Goal: Task Accomplishment & Management: Complete application form

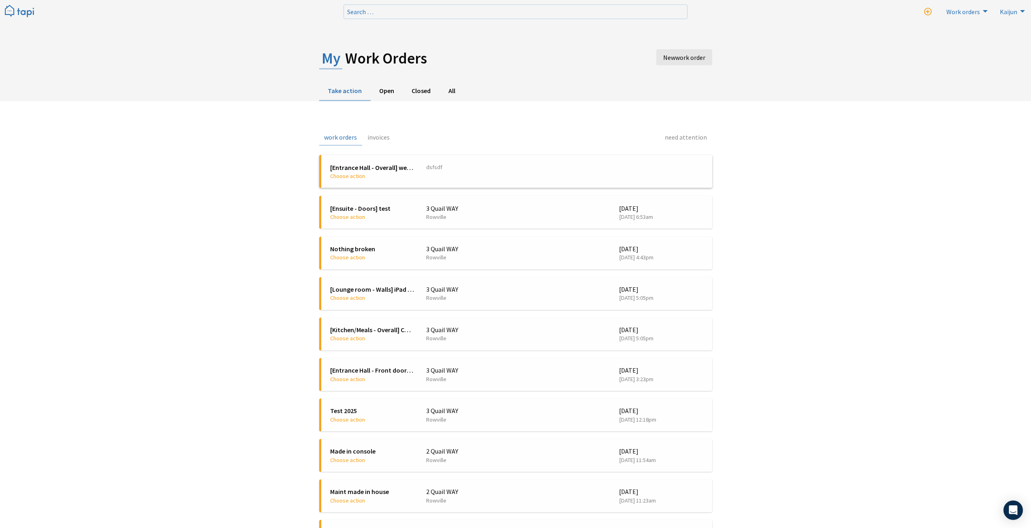
click at [481, 175] on span "dsfsdf" at bounding box center [564, 171] width 277 height 16
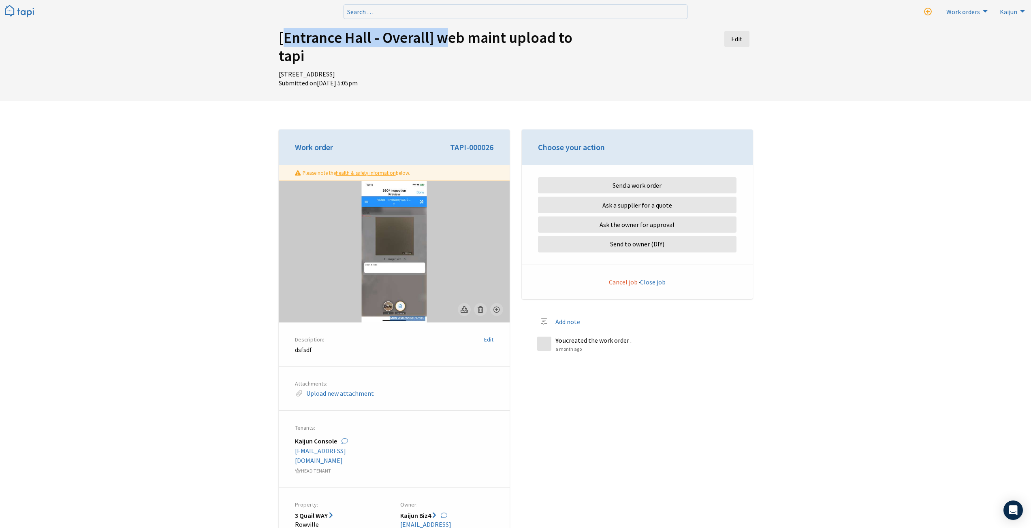
drag, startPoint x: 439, startPoint y: 39, endPoint x: 140, endPoint y: 13, distance: 300.0
click at [141, 14] on body "Search … New work order Search Work orders New work order Take action Invoices …" at bounding box center [515, 453] width 1031 height 907
click at [436, 39] on h1 "[Entrance Hall - Overall] web maint upload to tapi Edit" at bounding box center [435, 47] width 312 height 36
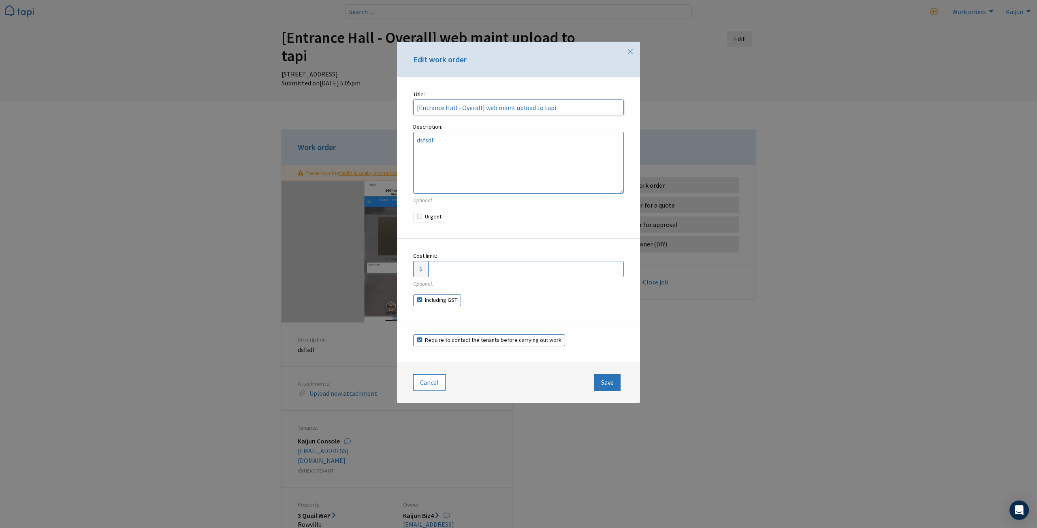
drag, startPoint x: 552, startPoint y: 107, endPoint x: 480, endPoint y: 107, distance: 71.3
click at [480, 107] on input "[Entrance Hall - Overall] web maint upload to tapi" at bounding box center [518, 108] width 211 height 16
click at [628, 53] on span "×" at bounding box center [630, 51] width 6 height 16
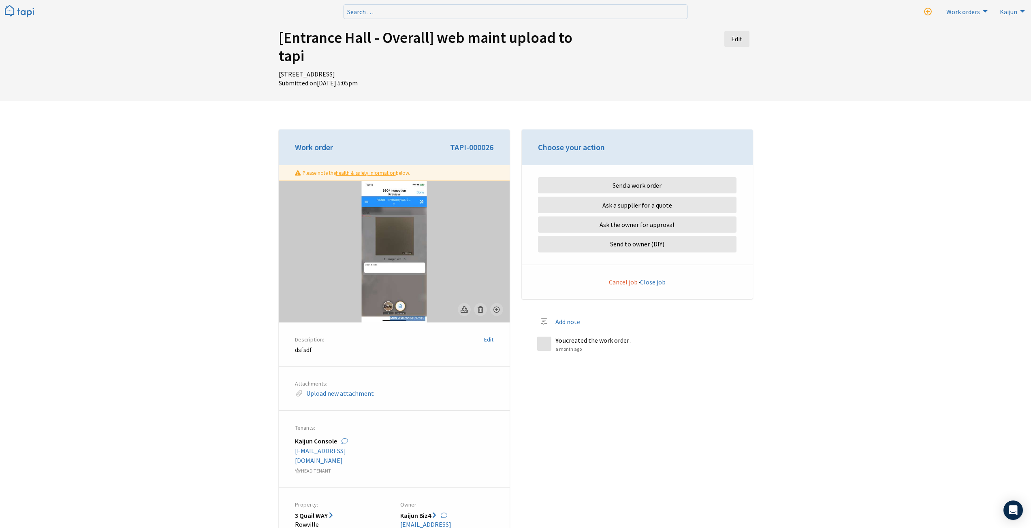
click at [959, 277] on div "[Entrance Hall - Overall] web maint upload to tapi Edit 3 Quail WAY, Rowville, …" at bounding box center [515, 453] width 1031 height 907
click at [774, 366] on div "[Entrance Hall - Overall] web maint upload to tapi Edit 3 Quail WAY, Rowville, …" at bounding box center [515, 453] width 1031 height 907
click at [1019, 10] on link "Kaijun" at bounding box center [1011, 11] width 32 height 13
click at [977, 83] on span "Settings" at bounding box center [974, 82] width 24 height 6
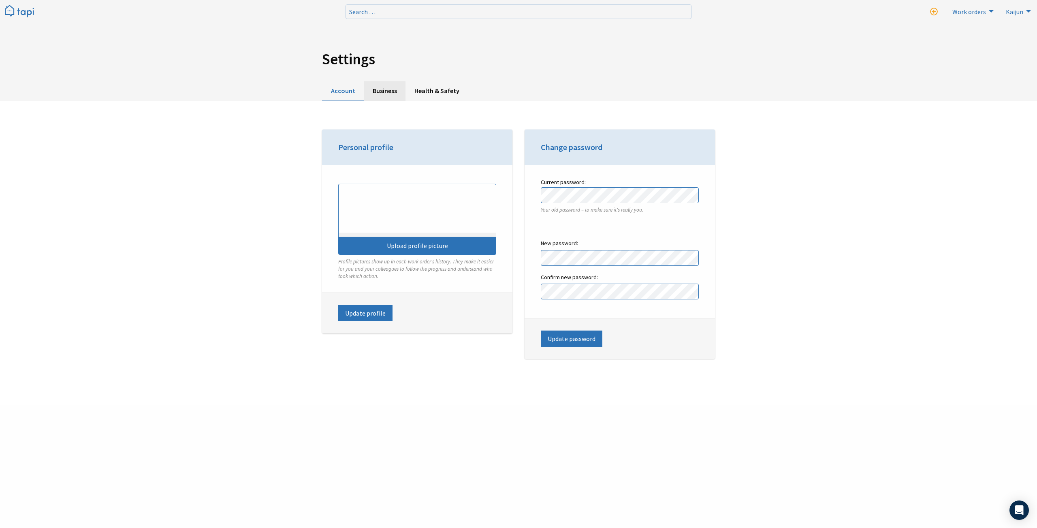
click at [386, 91] on link "Business" at bounding box center [385, 91] width 42 height 20
click at [820, 213] on div "Settings Account Business Health & Safety Personal profile Upload profile pictu…" at bounding box center [518, 203] width 1037 height 406
click at [821, 322] on div "Settings Account Business Health & Safety Personal profile Upload profile pictu…" at bounding box center [518, 203] width 1037 height 406
click at [797, 257] on div "Settings Account Business Health & Safety Personal profile Upload profile pictu…" at bounding box center [518, 203] width 1037 height 406
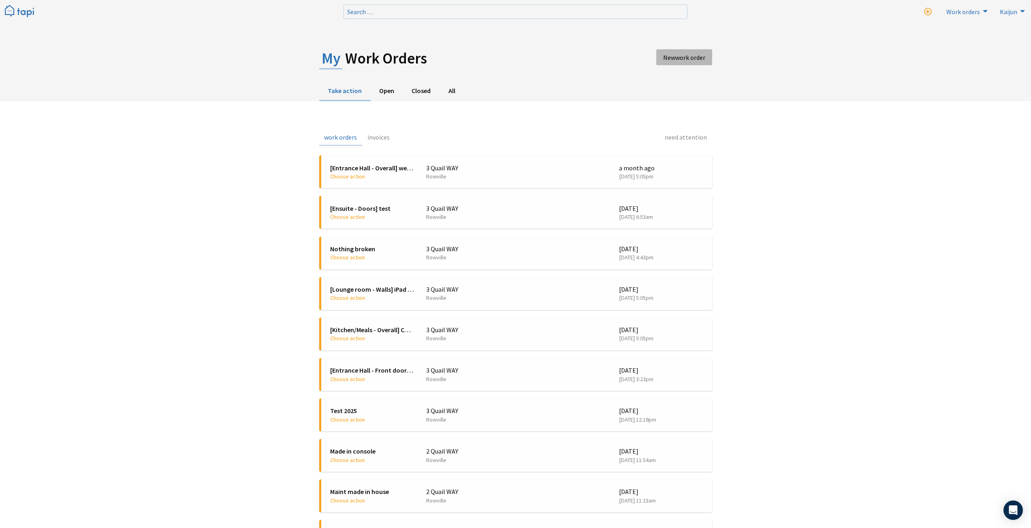
click at [680, 58] on span "work order" at bounding box center [690, 57] width 30 height 8
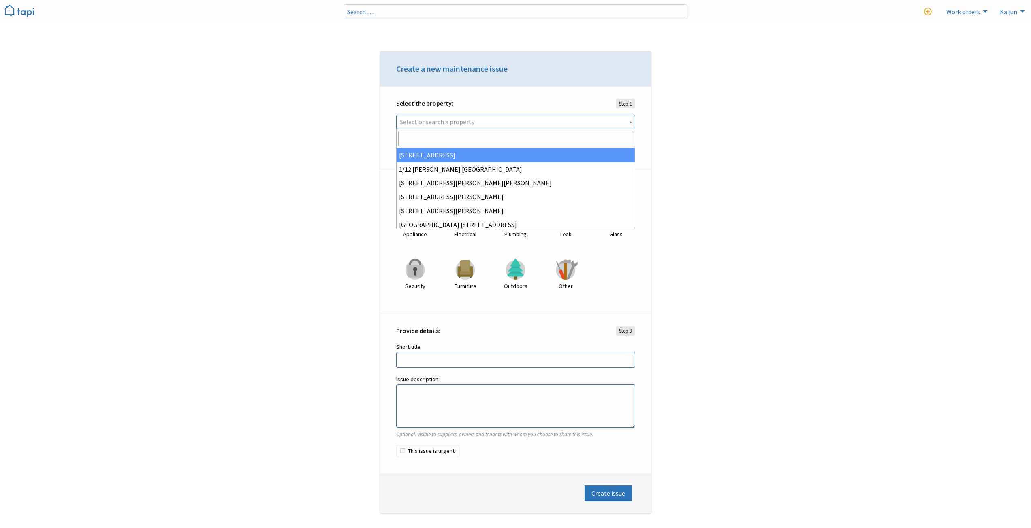
click at [452, 123] on span "Select or search a property" at bounding box center [437, 122] width 75 height 8
select select "1da0c46c-d28d-4320-8e7d-eac5635b6d19"
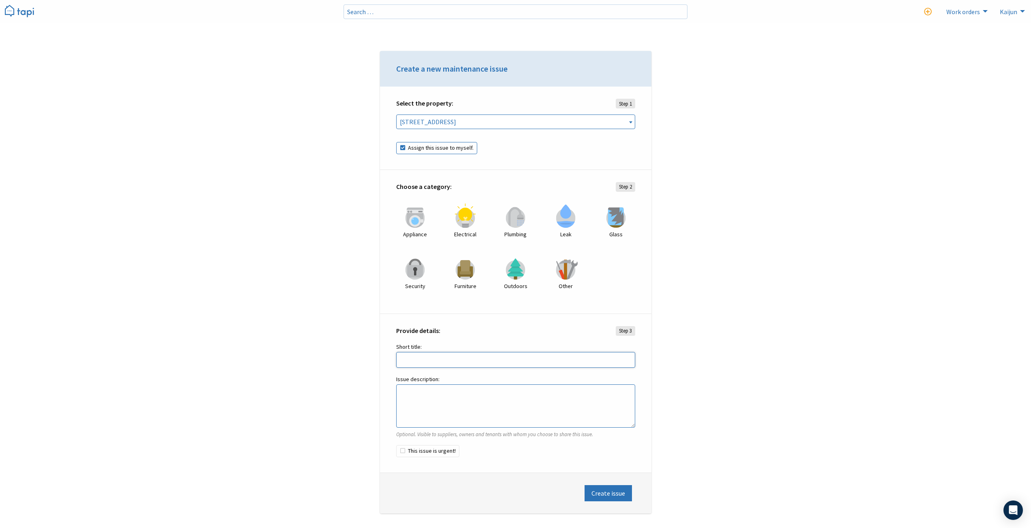
click at [435, 362] on input "Short title:" at bounding box center [515, 360] width 239 height 16
type input "test date"
click at [442, 407] on textarea "Issue description:" at bounding box center [515, 407] width 239 height 44
type textarea "qqqqq"
click at [605, 494] on button "Create issue" at bounding box center [607, 494] width 47 height 16
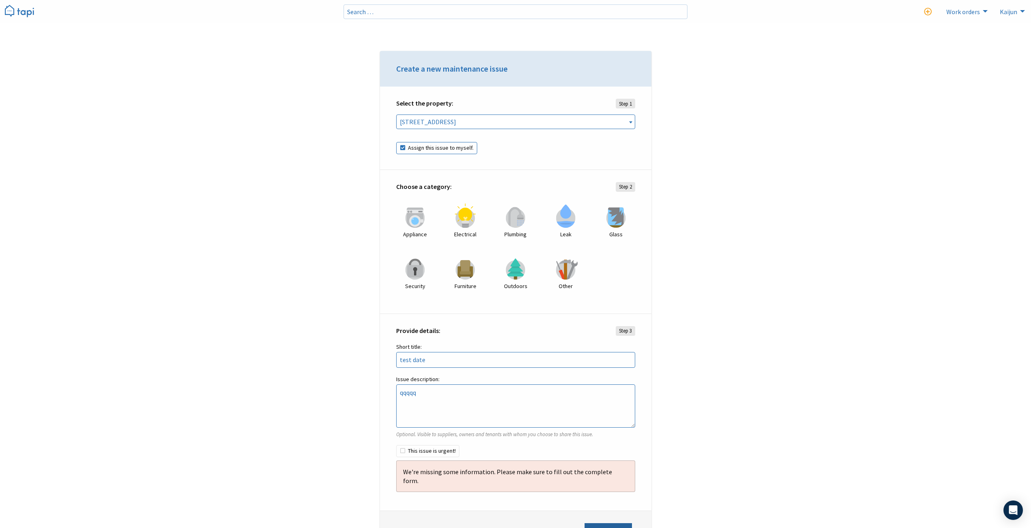
scroll to position [61, 0]
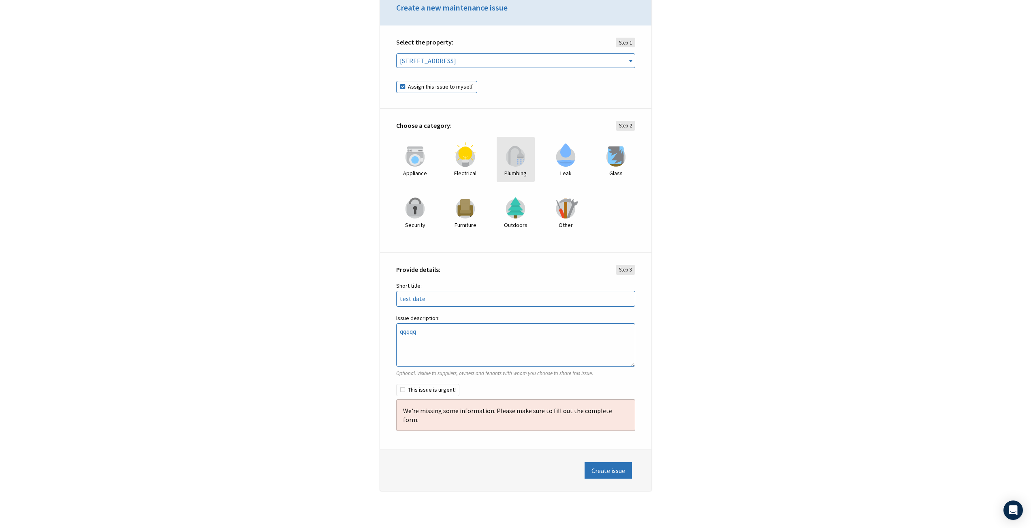
click at [505, 158] on img at bounding box center [515, 155] width 24 height 24
click at [598, 462] on button "Create issue" at bounding box center [607, 470] width 47 height 16
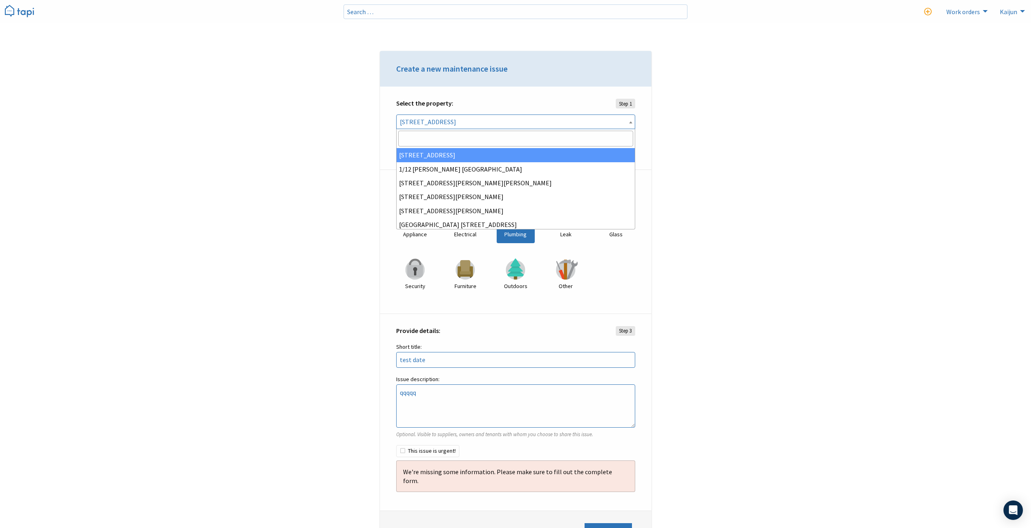
click at [630, 121] on b at bounding box center [630, 122] width 3 height 2
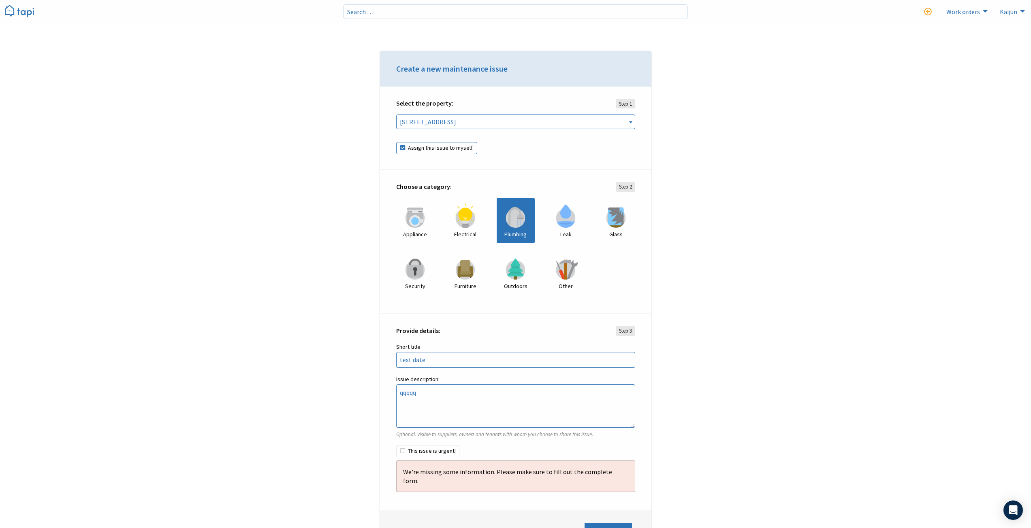
click at [510, 229] on label "Plumbing" at bounding box center [515, 220] width 38 height 45
click at [487, 397] on textarea "qqqqq" at bounding box center [515, 407] width 239 height 44
click at [401, 453] on label "This issue is urgent!" at bounding box center [427, 451] width 63 height 12
click at [396, 446] on input "This issue is urgent!" at bounding box center [396, 445] width 0 height 0
click at [402, 451] on label "This issue is urgent!" at bounding box center [427, 451] width 63 height 12
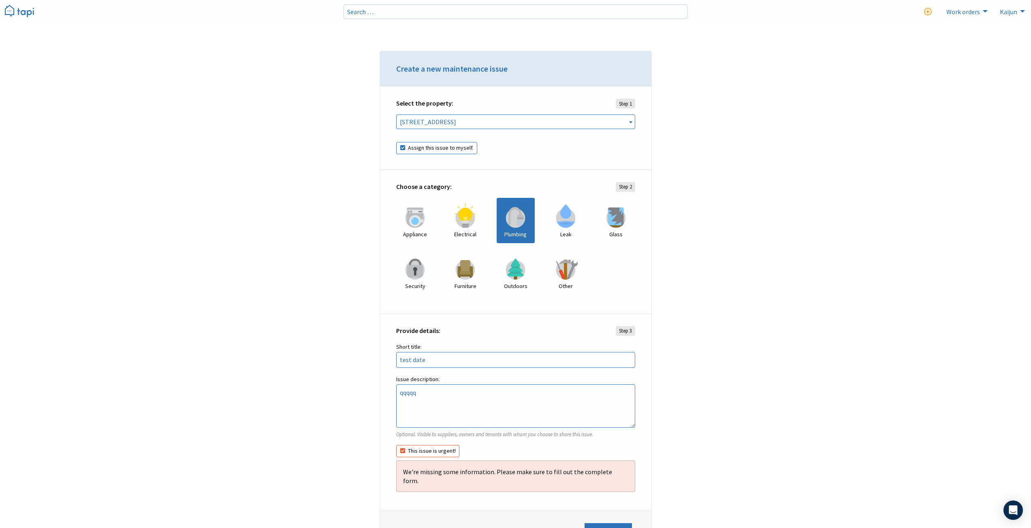
click at [396, 446] on input "This issue is urgent!" at bounding box center [396, 445] width 0 height 0
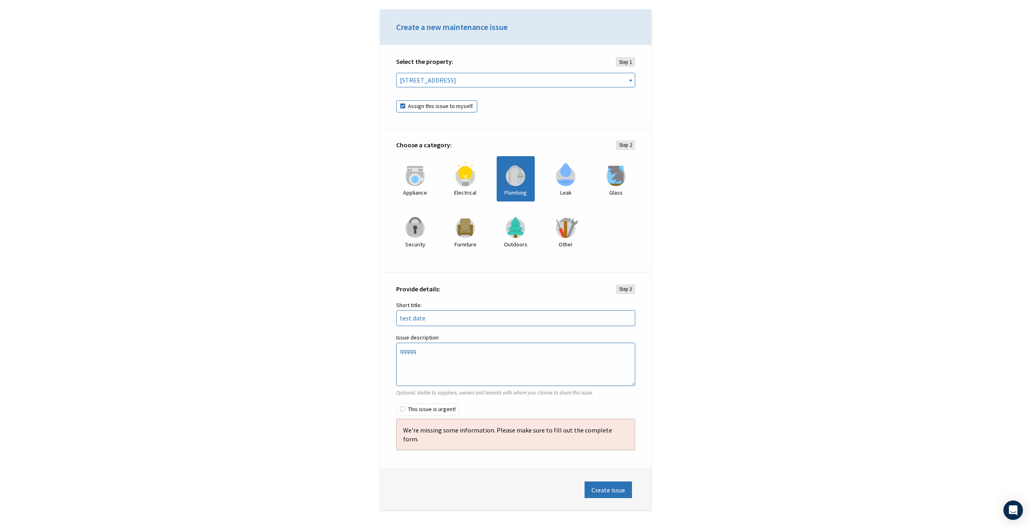
scroll to position [61, 0]
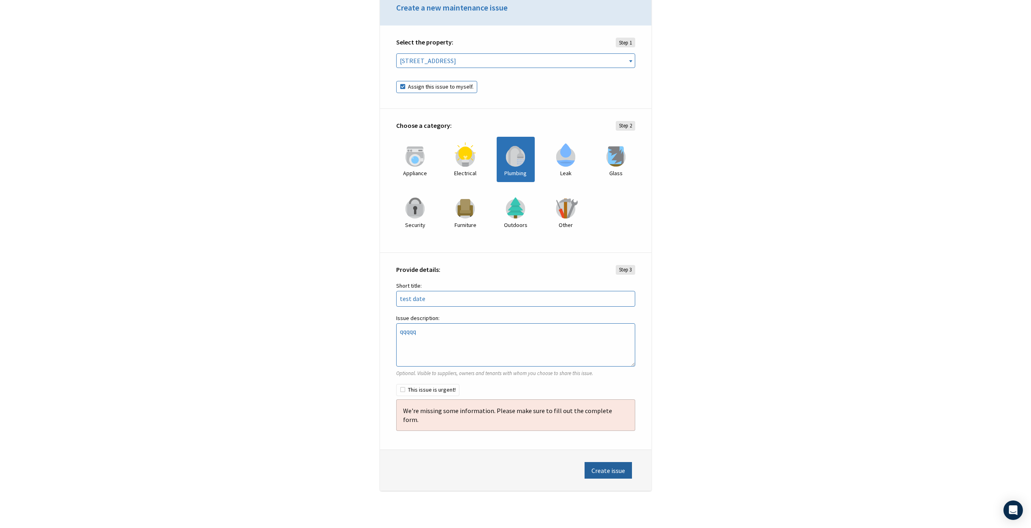
click at [606, 462] on button "Create issue" at bounding box center [607, 470] width 47 height 16
click at [400, 389] on label "This issue is urgent!" at bounding box center [427, 390] width 63 height 12
click at [396, 385] on input "This issue is urgent!" at bounding box center [396, 384] width 0 height 0
checkbox input "true"
click at [604, 462] on button "Create issue" at bounding box center [607, 470] width 47 height 16
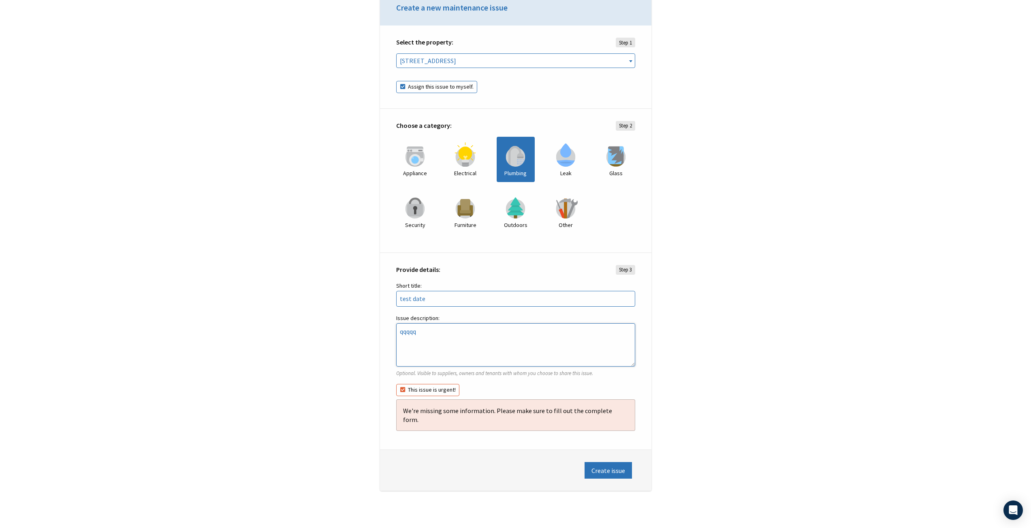
click at [431, 348] on textarea "qqqqq" at bounding box center [515, 346] width 239 height 44
type textarea "qqqqqasdasdasdasd"
click at [606, 462] on button "Create issue" at bounding box center [607, 470] width 47 height 16
click at [621, 264] on div "Provide details: Step 3 Short title: test date Please enter a short title. Issu…" at bounding box center [515, 351] width 271 height 197
click at [621, 272] on span "Step 3" at bounding box center [625, 269] width 19 height 9
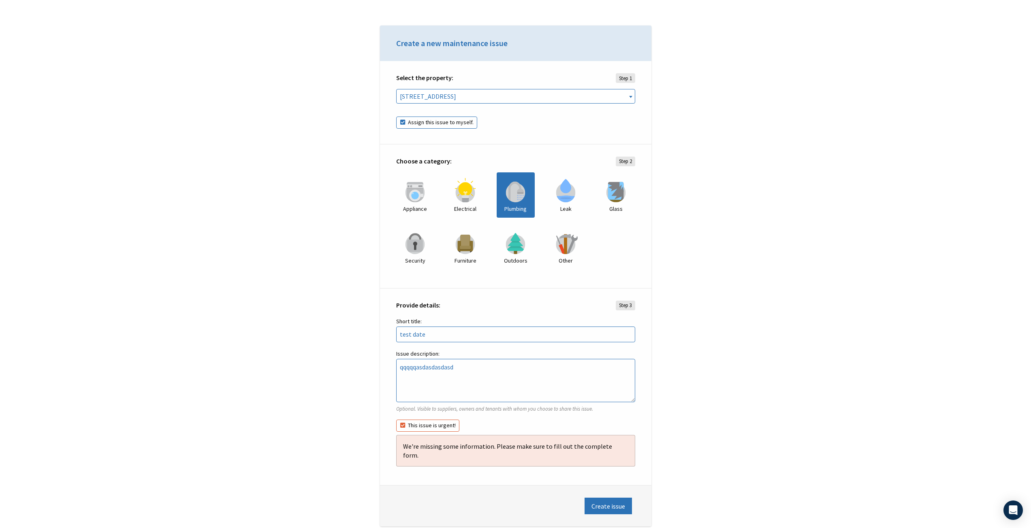
scroll to position [0, 0]
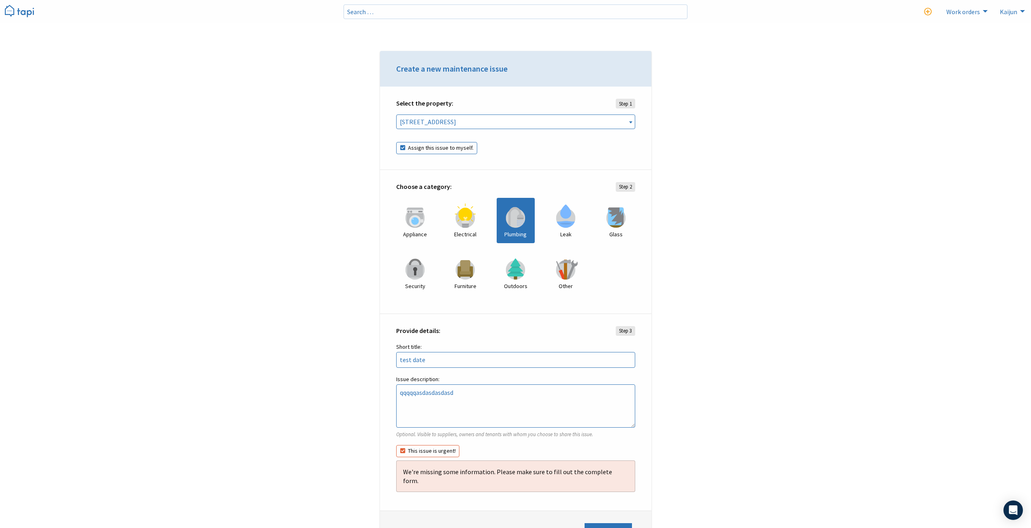
click at [424, 149] on label "Assign this issue to myself." at bounding box center [436, 148] width 81 height 12
click at [396, 143] on input "Assign this issue to myself." at bounding box center [396, 142] width 0 height 0
checkbox input "false"
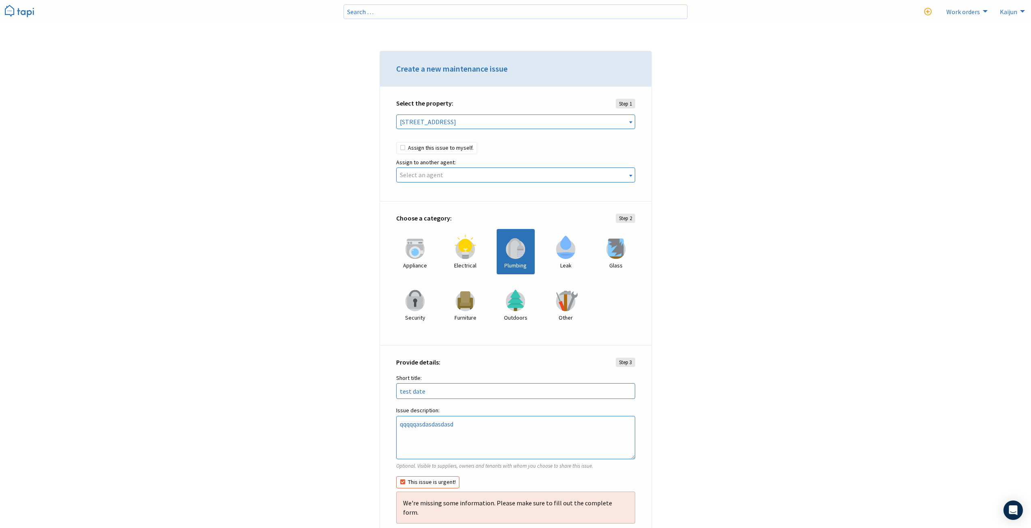
click at [481, 179] on span "Select an agent" at bounding box center [515, 175] width 238 height 14
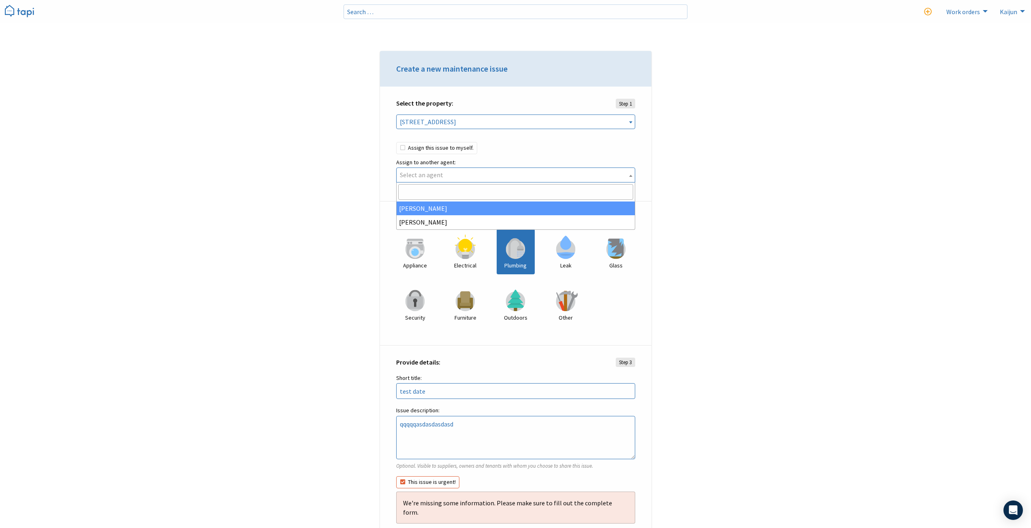
select select "f6cf74de-5367-43e7-b2f0-6a910bc7de64"
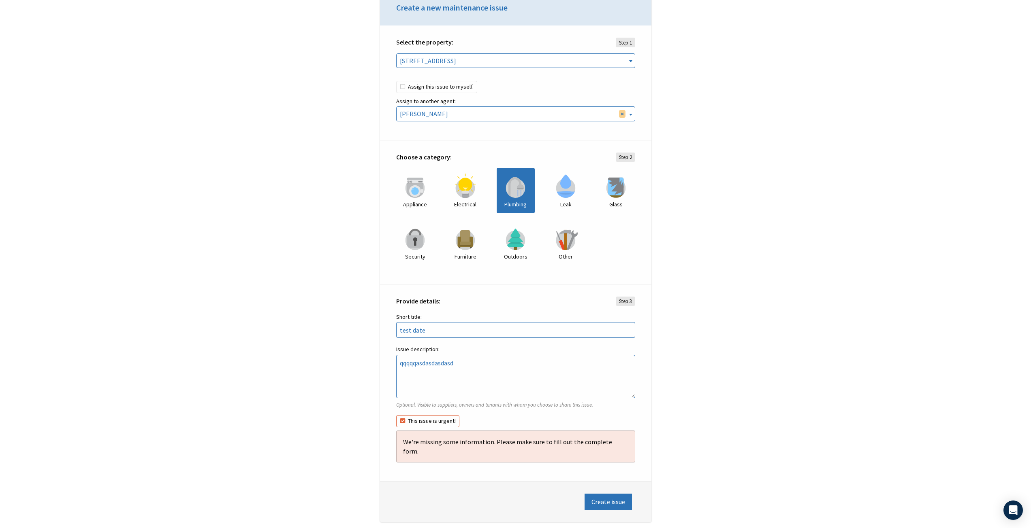
scroll to position [93, 0]
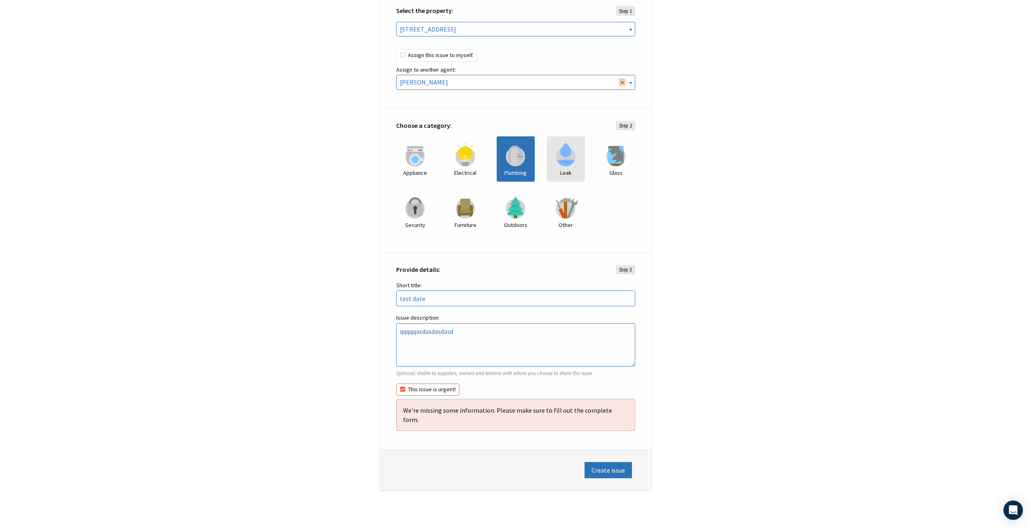
click at [564, 158] on img at bounding box center [566, 154] width 24 height 24
click at [520, 160] on img at bounding box center [515, 154] width 24 height 24
drag, startPoint x: 471, startPoint y: 164, endPoint x: 456, endPoint y: 170, distance: 16.5
click at [471, 164] on img at bounding box center [465, 154] width 24 height 24
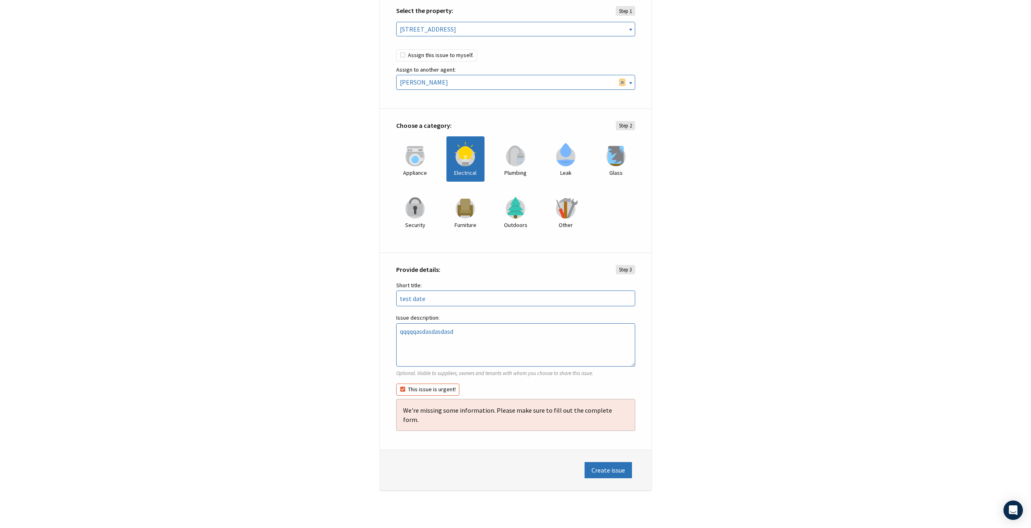
click at [458, 156] on img at bounding box center [465, 154] width 24 height 24
click at [561, 214] on img at bounding box center [566, 206] width 24 height 24
click at [620, 269] on span "Step 3" at bounding box center [625, 269] width 19 height 9
click at [582, 297] on input "test date" at bounding box center [515, 299] width 239 height 16
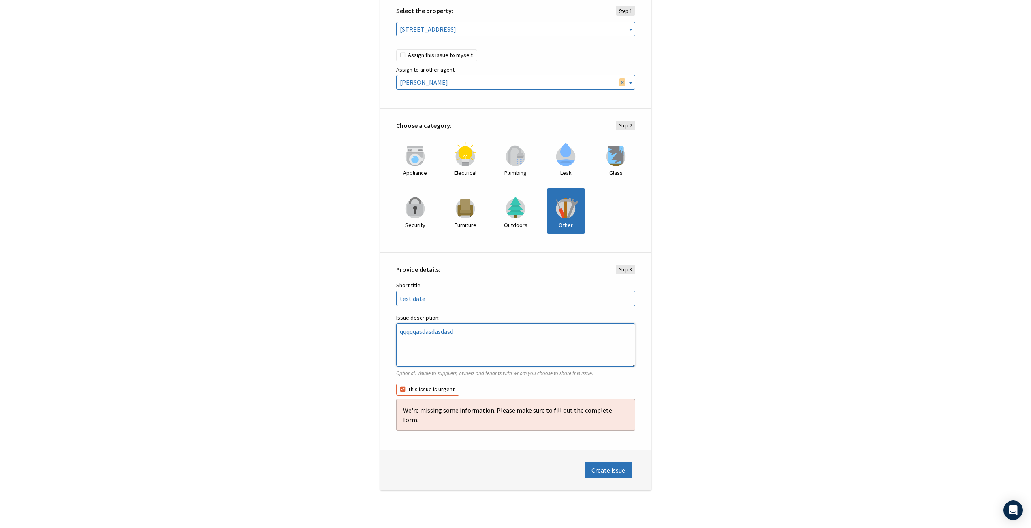
click at [505, 337] on textarea "qqqqqasdasdasdasd" at bounding box center [515, 346] width 239 height 44
click at [605, 462] on button "Create issue" at bounding box center [607, 470] width 47 height 16
drag, startPoint x: 390, startPoint y: 300, endPoint x: 299, endPoint y: 300, distance: 91.1
click at [299, 300] on div "Create a new maintenance issue Loading … Select the property: Step 1 10 Quail W…" at bounding box center [516, 217] width 486 height 575
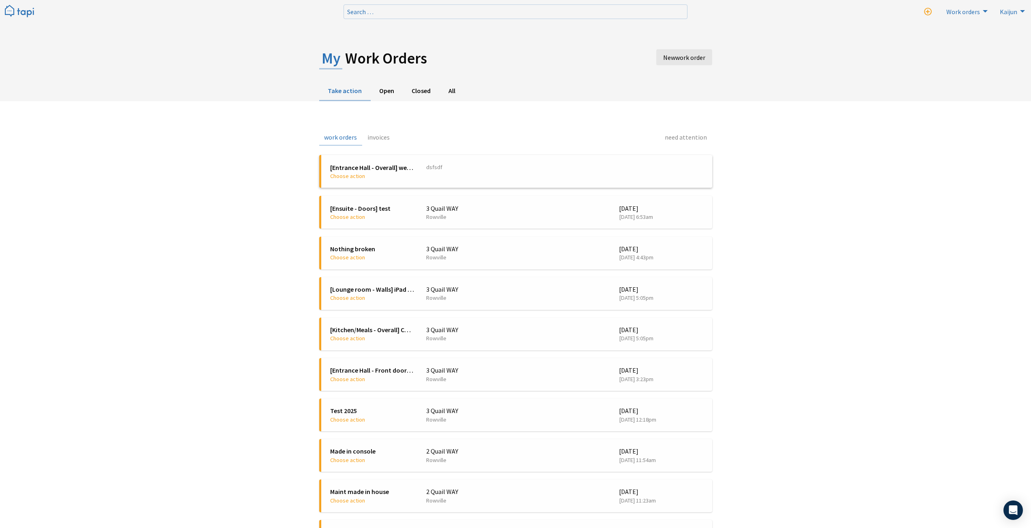
click at [407, 173] on span "Choose action" at bounding box center [372, 176] width 84 height 8
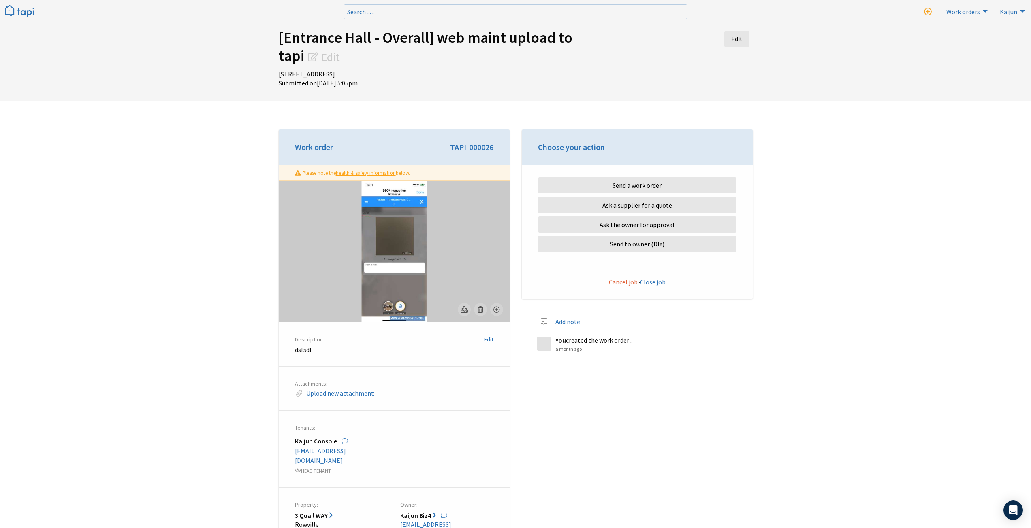
drag, startPoint x: 437, startPoint y: 38, endPoint x: 303, endPoint y: 62, distance: 135.4
click at [303, 62] on h1 "[Entrance Hall - Overall] web maint upload to tapi Edit" at bounding box center [435, 47] width 312 height 36
copy h1 "web maint upload to tapi"
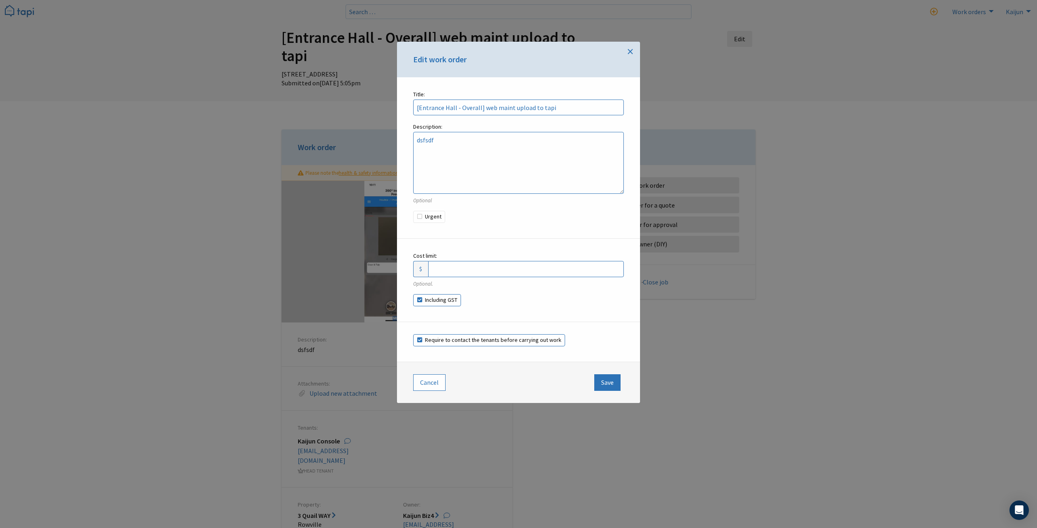
click at [629, 50] on span "×" at bounding box center [630, 51] width 6 height 16
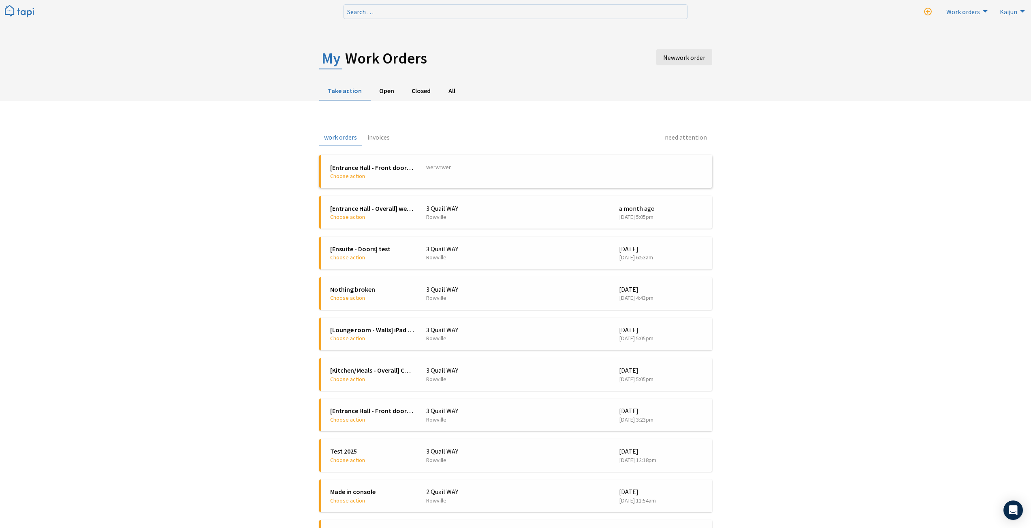
click at [392, 166] on span "[Entrance Hall - Front door] Test DATE TIME" at bounding box center [372, 167] width 84 height 9
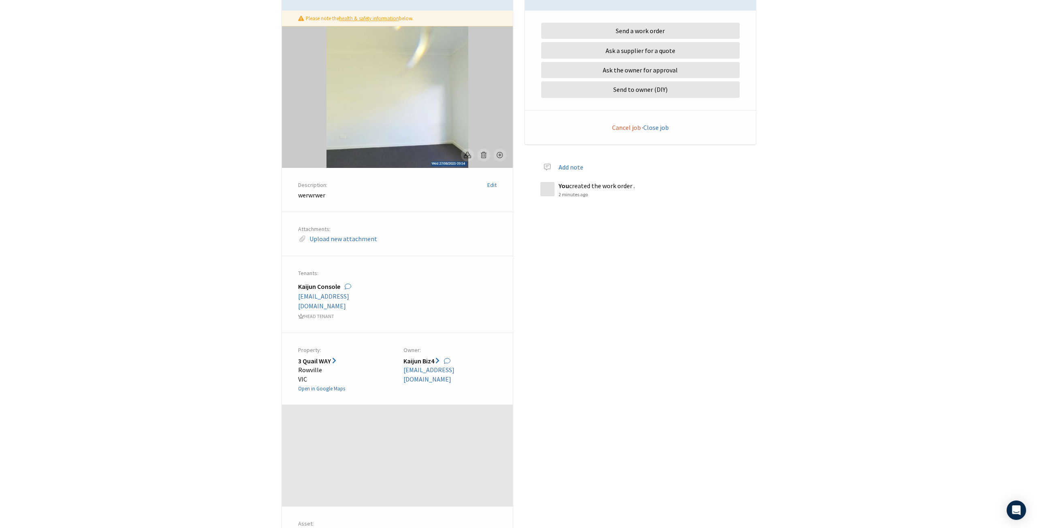
scroll to position [162, 0]
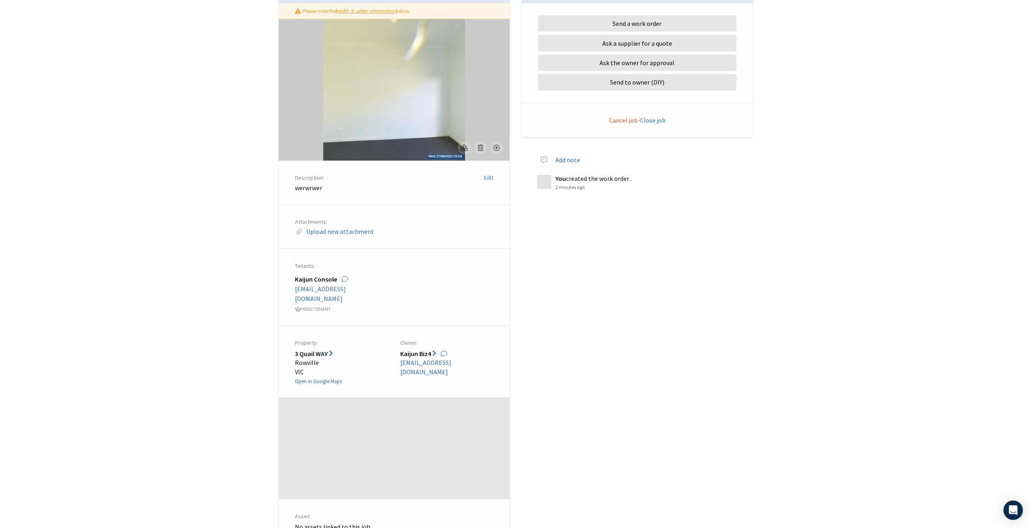
click at [302, 192] on p "werwrwer" at bounding box center [394, 187] width 198 height 9
click at [328, 236] on link "Upload new attachment" at bounding box center [340, 232] width 68 height 8
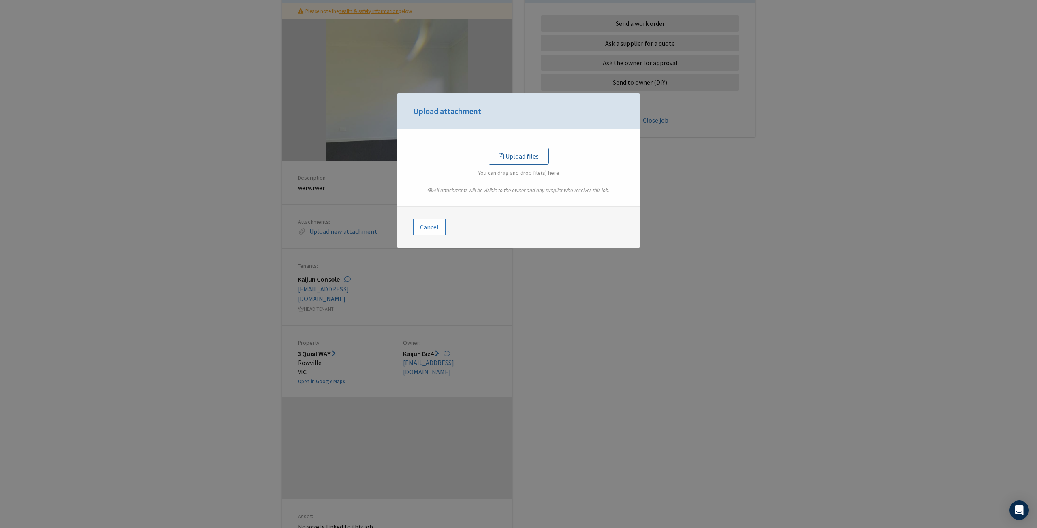
click at [520, 156] on div "Upload files" at bounding box center [518, 156] width 40 height 10
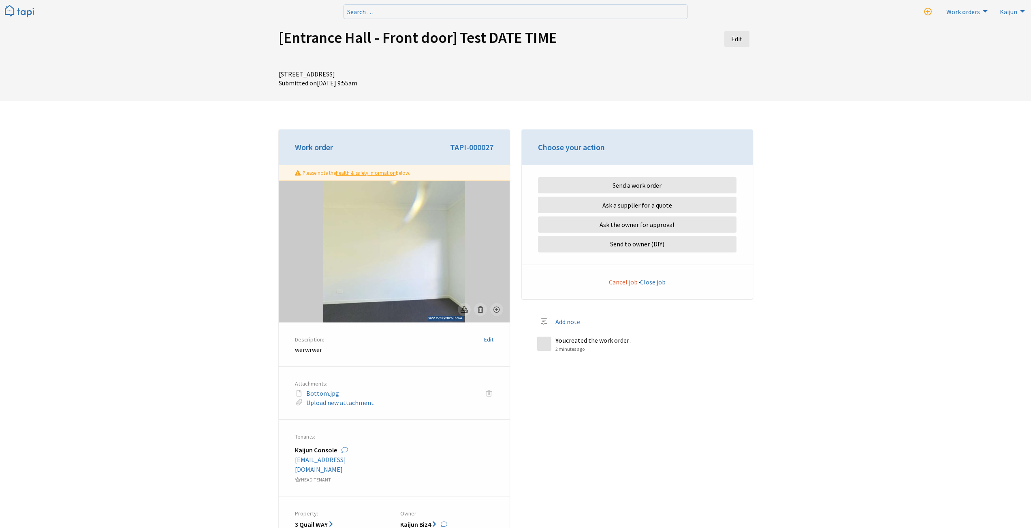
scroll to position [162, 0]
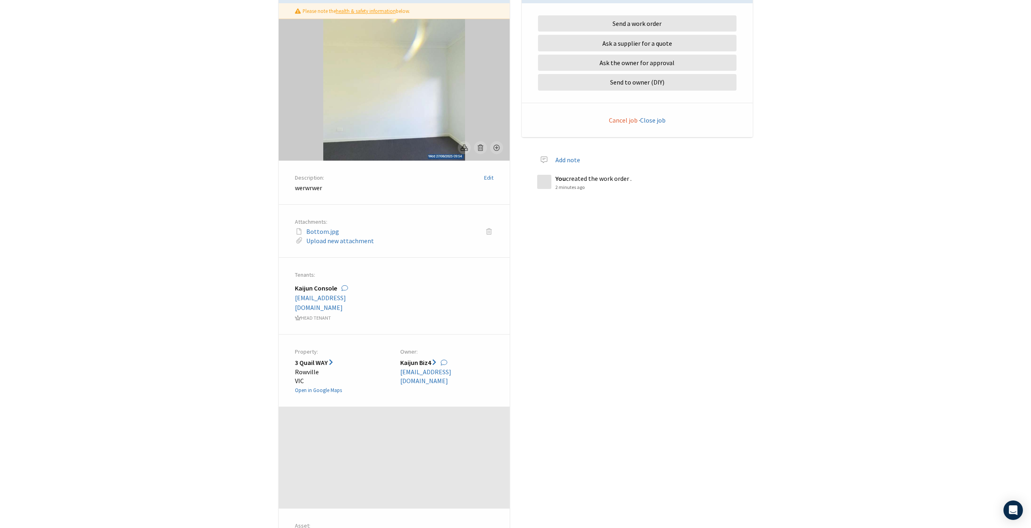
click at [623, 326] on div "Choose your action Send a work order Ask a supplier for a quote Ask the owner f…" at bounding box center [637, 345] width 243 height 754
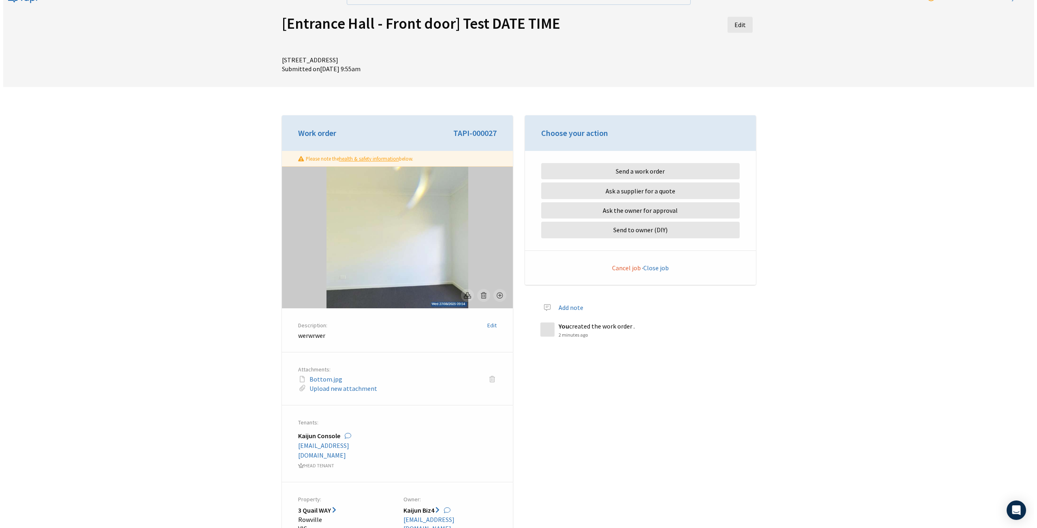
scroll to position [0, 0]
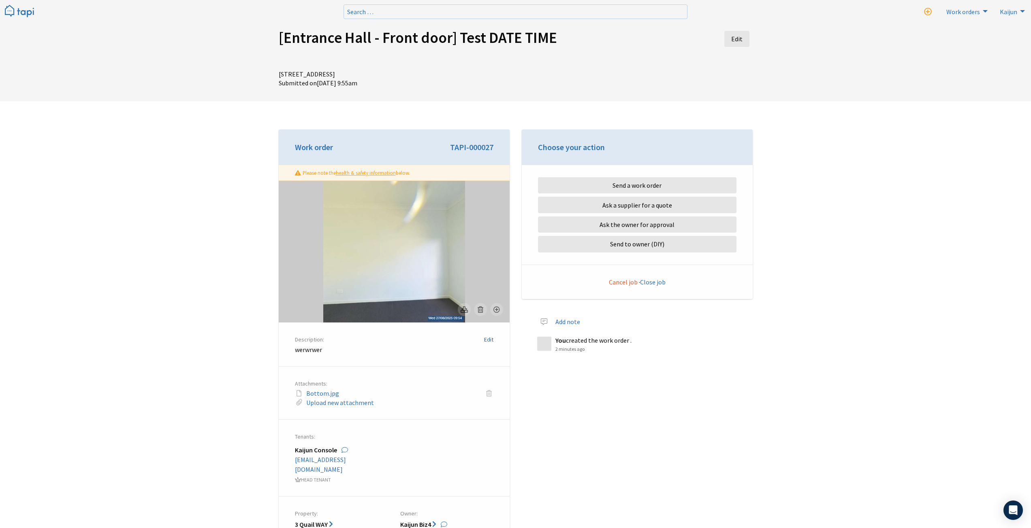
click at [492, 340] on link "Edit" at bounding box center [488, 339] width 9 height 7
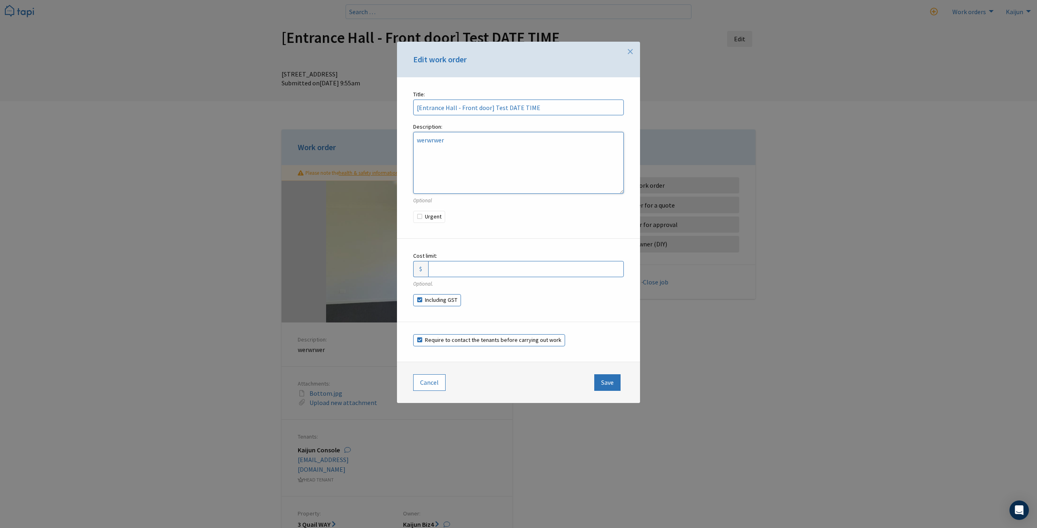
click at [448, 144] on textarea "werwrwer" at bounding box center [518, 163] width 211 height 62
type textarea "werwrwer aaa"
click at [611, 384] on button "Save" at bounding box center [607, 383] width 26 height 16
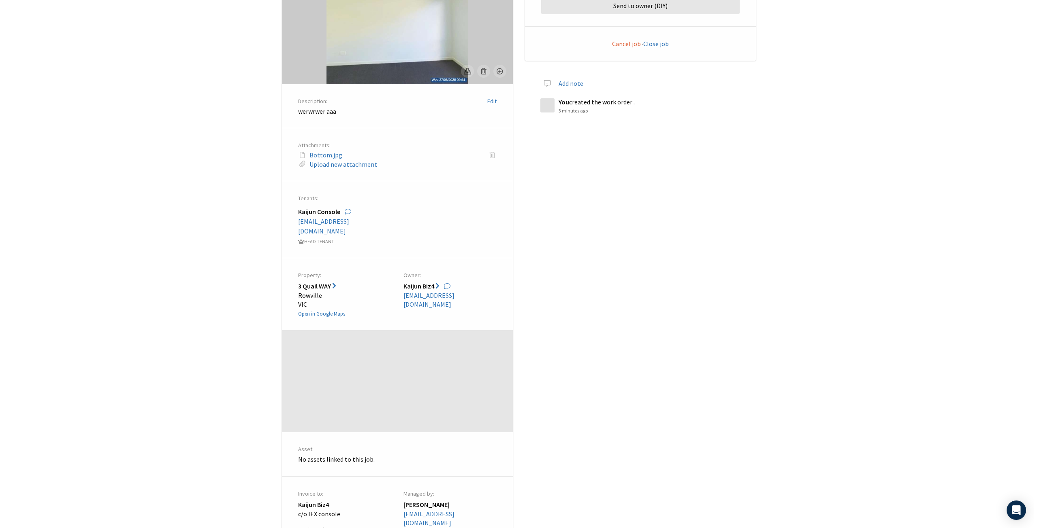
scroll to position [99, 0]
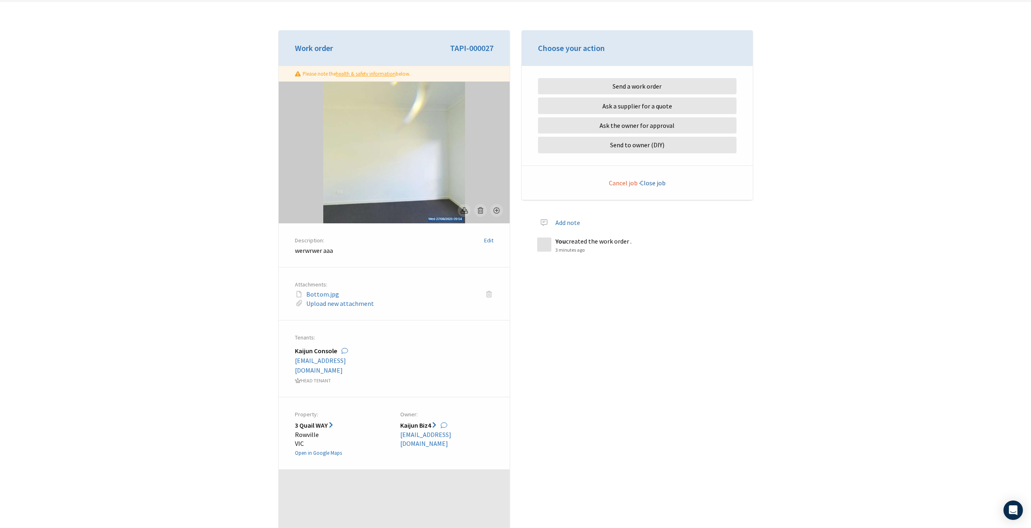
click at [652, 185] on link "Close job" at bounding box center [653, 183] width 26 height 8
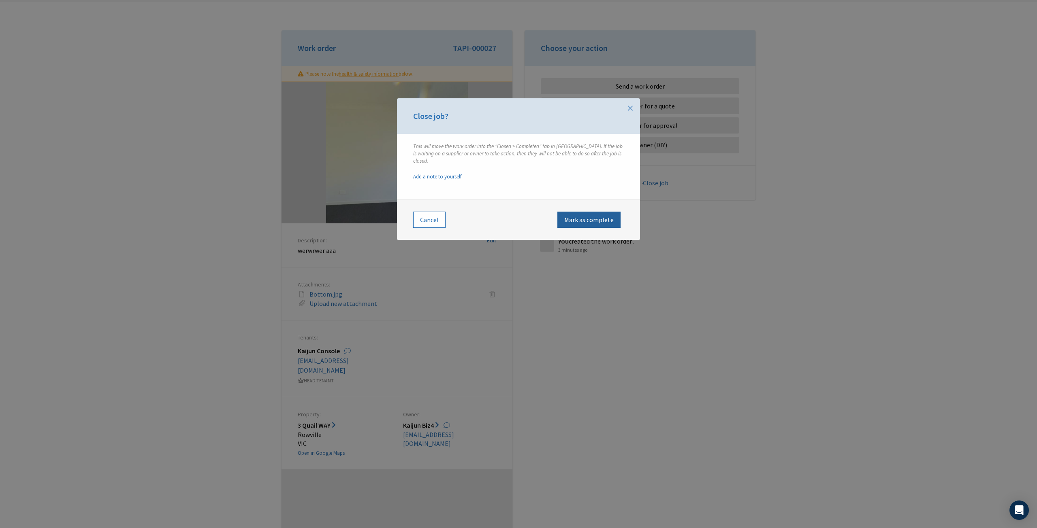
click at [581, 212] on button "Mark as complete" at bounding box center [588, 220] width 63 height 16
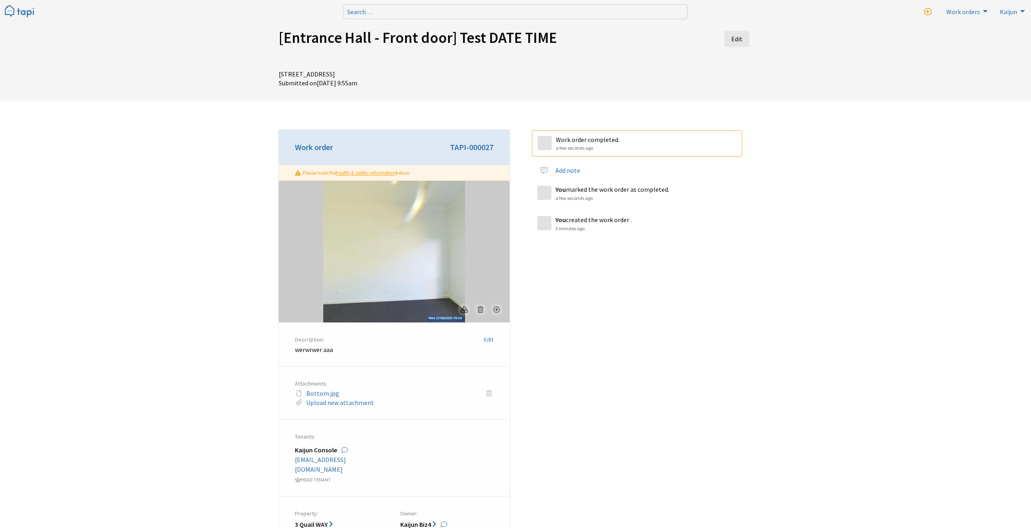
scroll to position [99, 0]
